Goal: Manage account settings

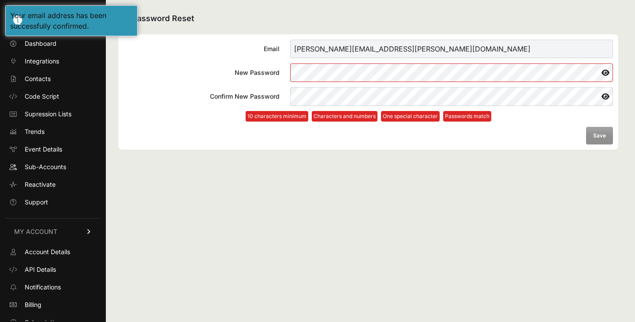
scroll to position [26, 0]
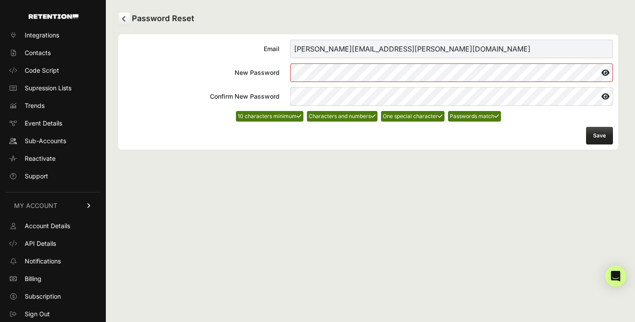
click at [602, 140] on button "Save" at bounding box center [599, 136] width 27 height 18
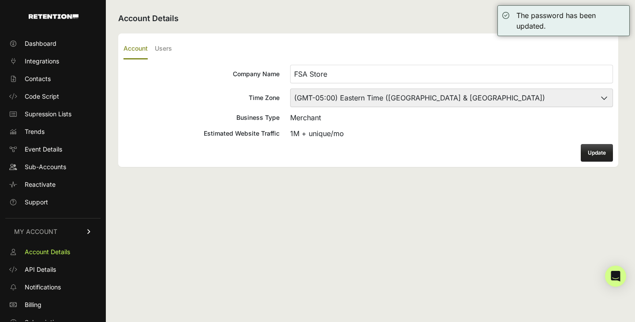
scroll to position [26, 0]
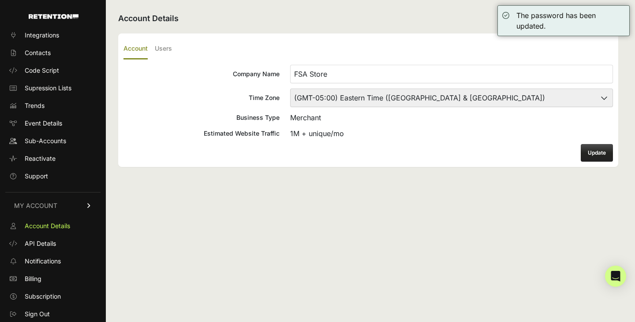
click at [602, 145] on button "Update" at bounding box center [597, 153] width 32 height 18
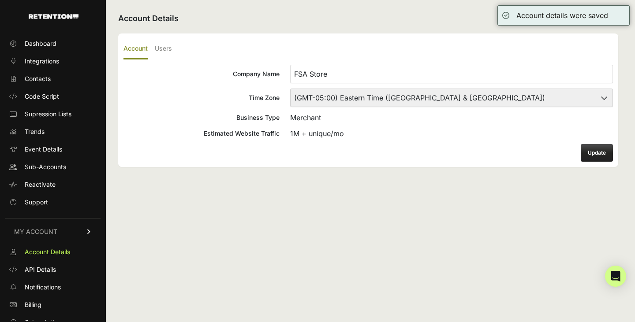
scroll to position [26, 0]
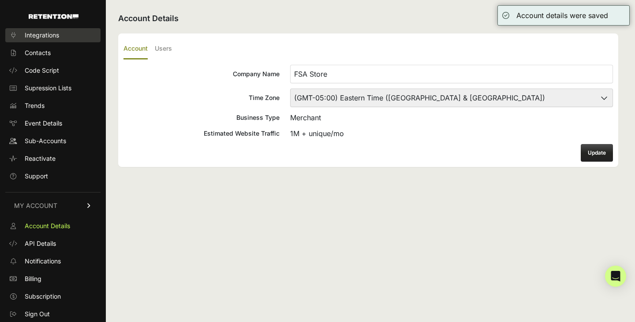
click at [33, 32] on span "Integrations" at bounding box center [42, 35] width 34 height 9
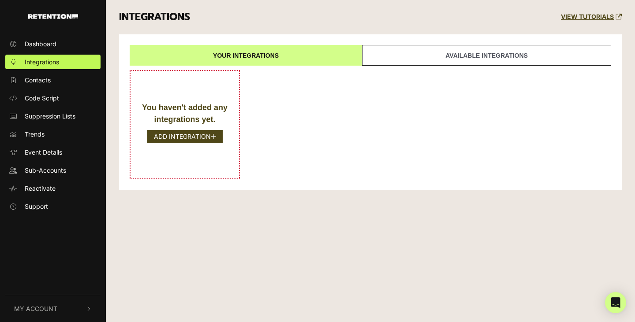
click at [56, 15] on img "button" at bounding box center [53, 16] width 50 height 5
